Goal: Task Accomplishment & Management: Manage account settings

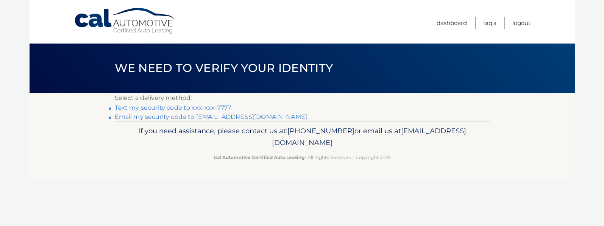
click at [183, 108] on link "Text my security code to xxx-xxx-7777" at bounding box center [173, 107] width 117 height 7
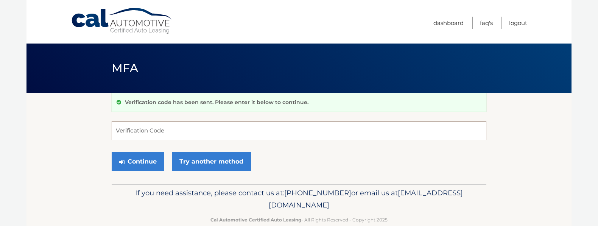
click at [176, 131] on input "Verification Code" at bounding box center [299, 130] width 375 height 19
type input "991211"
click at [152, 161] on button "Continue" at bounding box center [138, 161] width 53 height 19
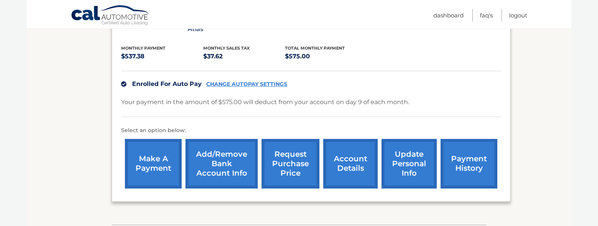
scroll to position [157, 0]
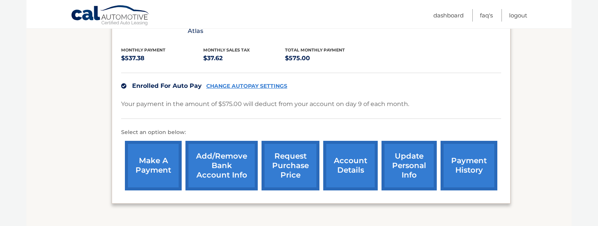
click at [357, 169] on link "account details" at bounding box center [350, 166] width 55 height 50
click at [348, 157] on link "account details" at bounding box center [350, 166] width 55 height 50
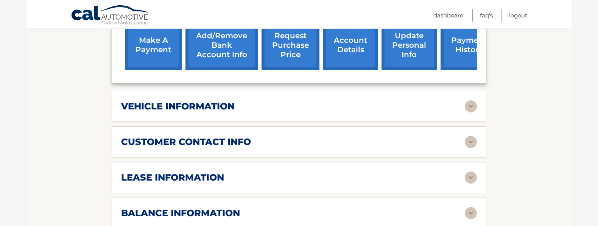
scroll to position [284, 0]
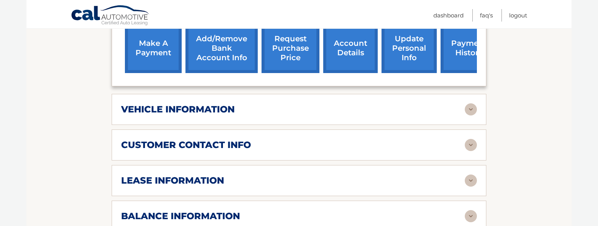
click at [474, 175] on img at bounding box center [471, 181] width 12 height 12
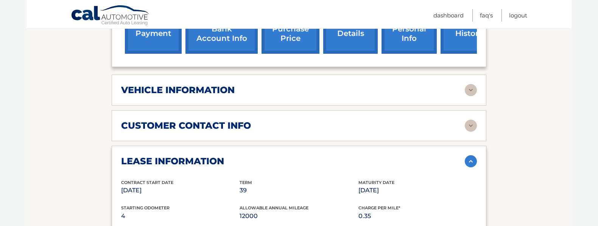
scroll to position [304, 0]
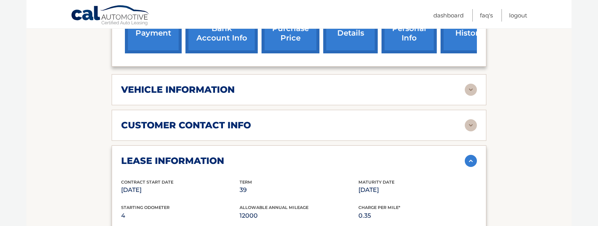
click at [473, 84] on img at bounding box center [471, 90] width 12 height 12
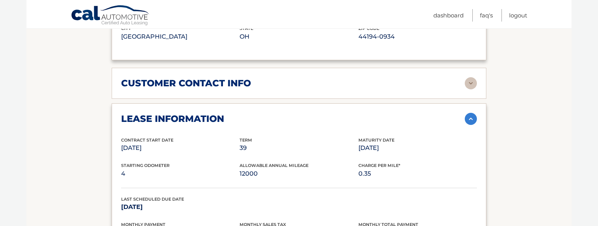
scroll to position [529, 0]
click at [470, 77] on img at bounding box center [471, 83] width 12 height 12
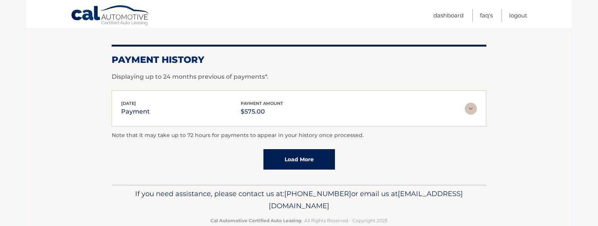
scroll to position [1041, 0]
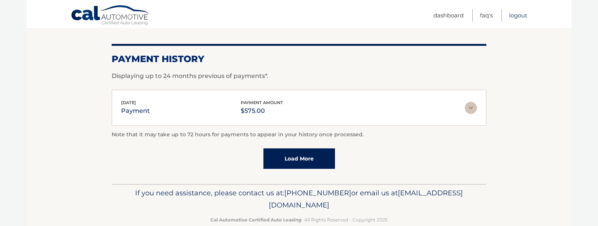
click at [521, 12] on link "Logout" at bounding box center [518, 15] width 18 height 12
